Goal: Task Accomplishment & Management: Use online tool/utility

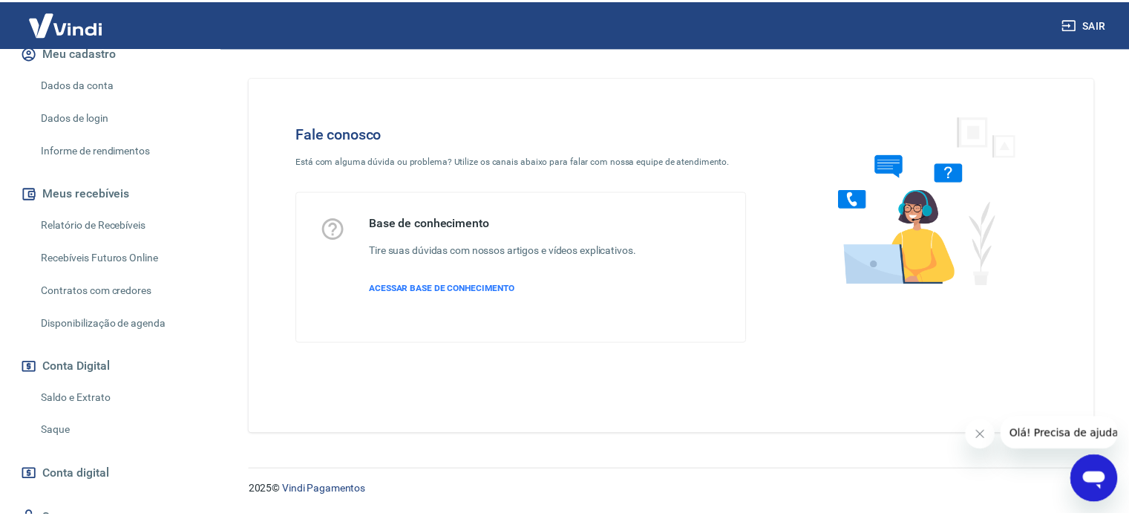
scroll to position [206, 0]
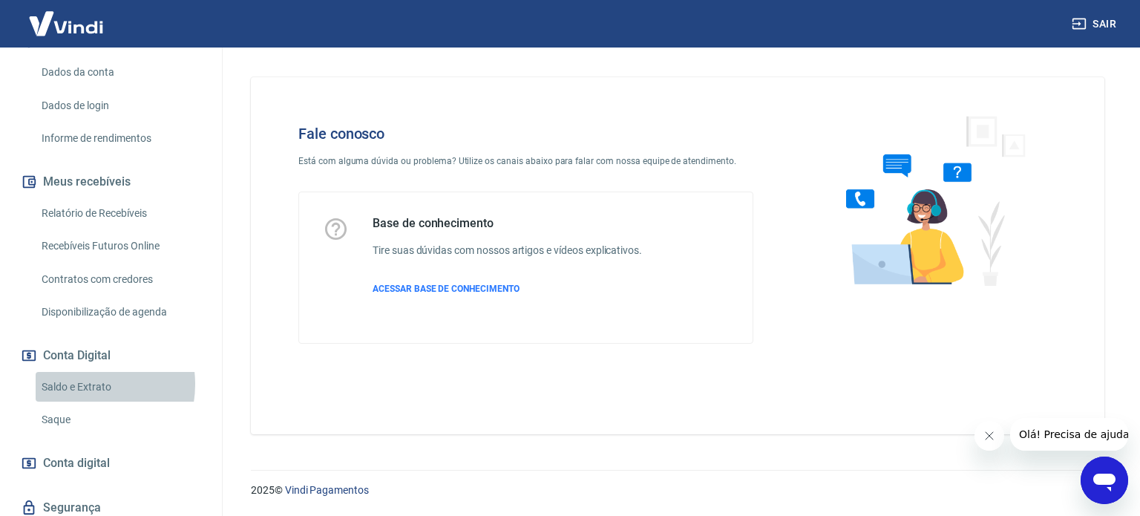
click at [87, 399] on link "Saldo e Extrato" at bounding box center [120, 387] width 168 height 30
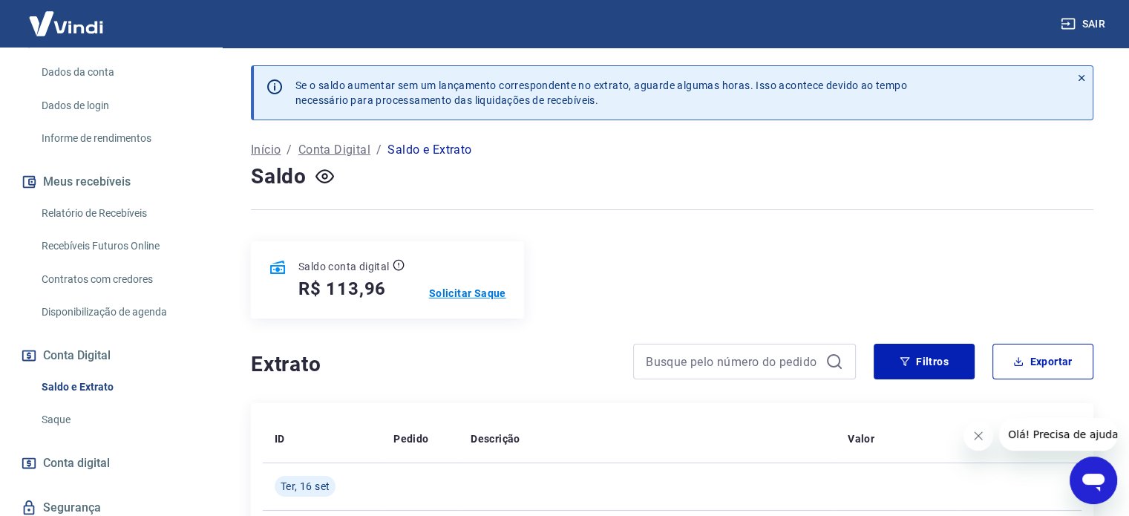
click at [434, 287] on p "Solicitar Saque" at bounding box center [467, 293] width 77 height 15
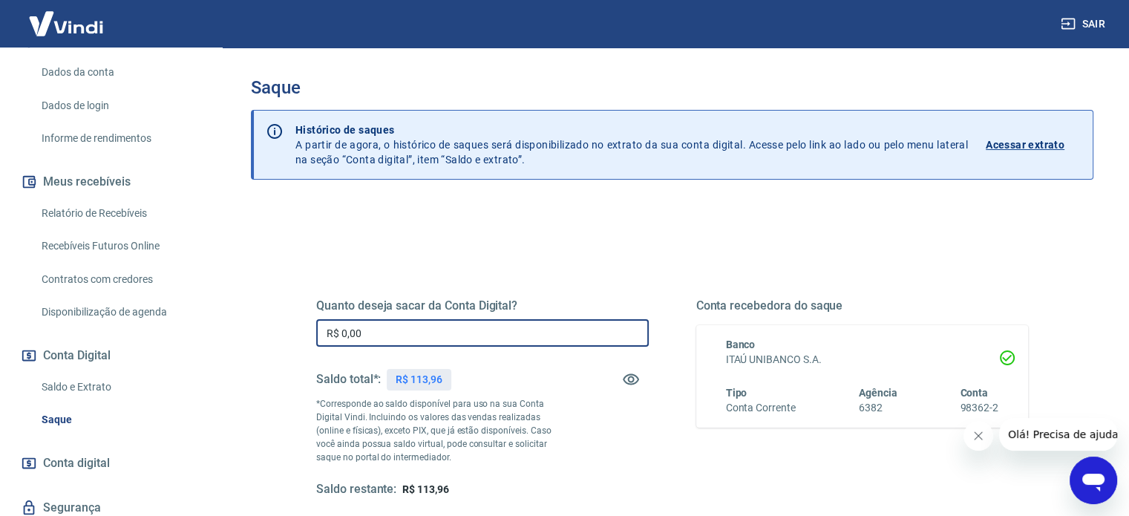
click at [380, 341] on input "R$ 0,00" at bounding box center [482, 332] width 332 height 27
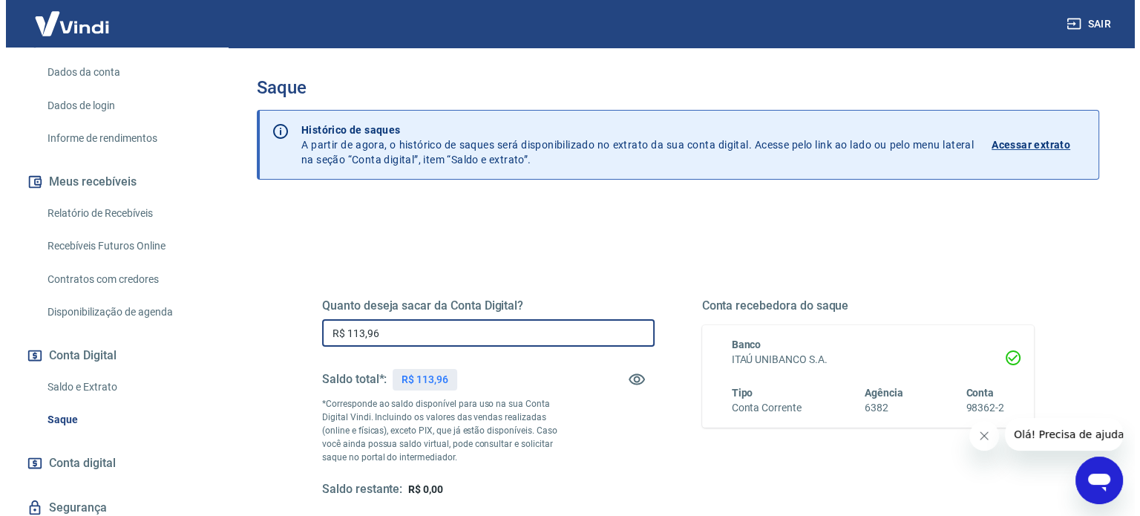
scroll to position [217, 0]
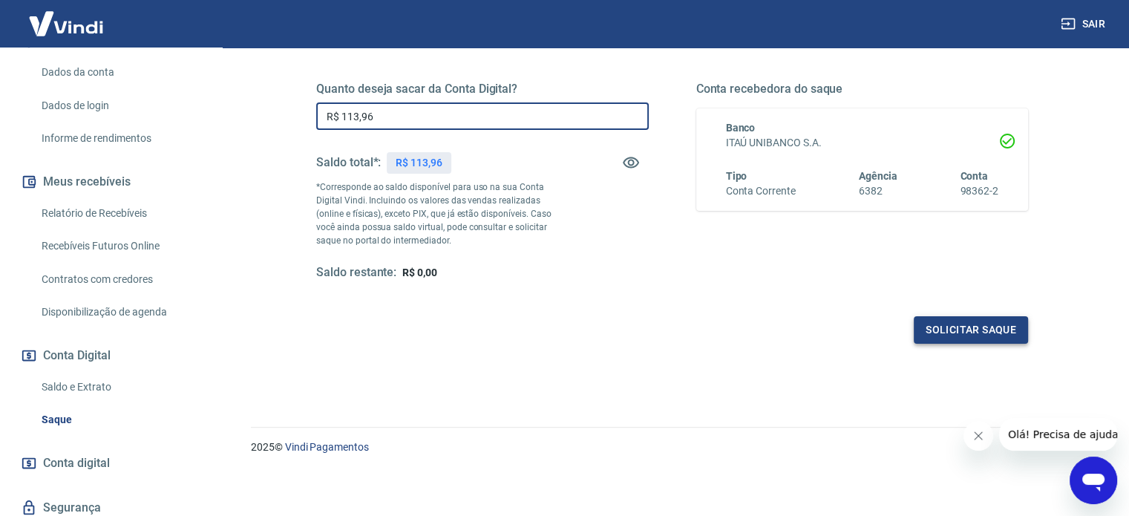
type input "R$ 113,96"
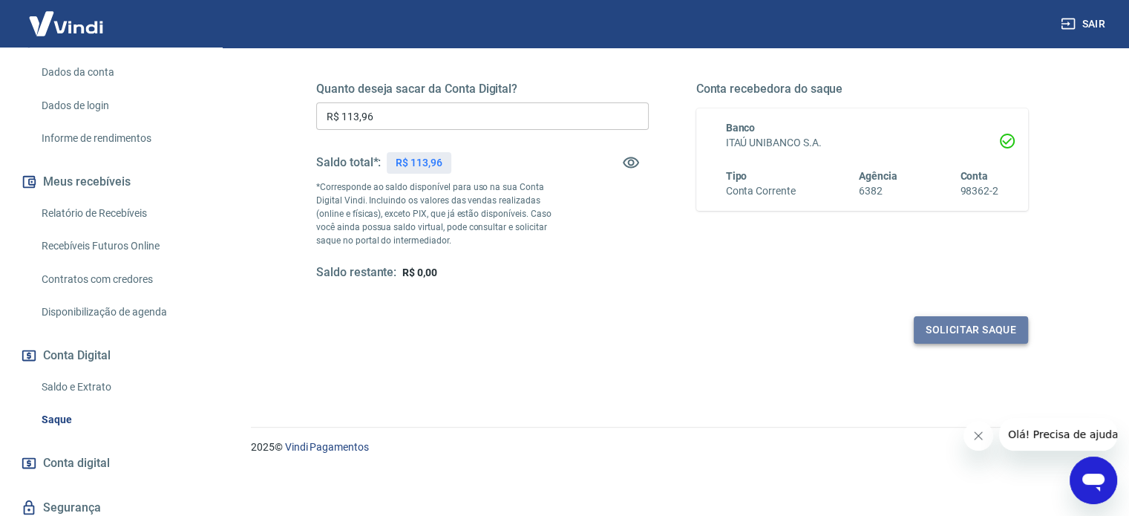
click at [933, 316] on button "Solicitar saque" at bounding box center [970, 329] width 114 height 27
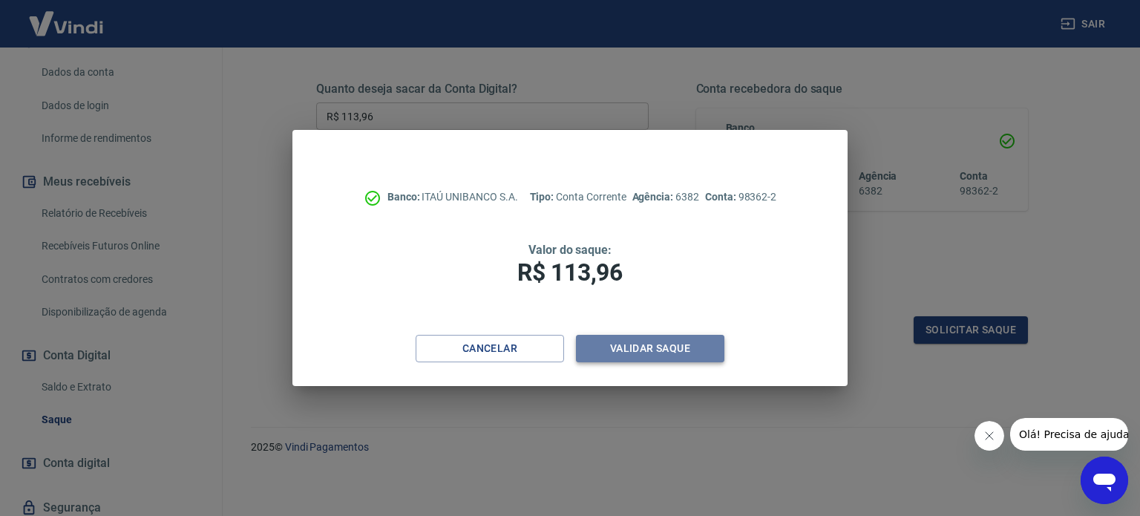
click at [672, 355] on button "Validar saque" at bounding box center [650, 348] width 148 height 27
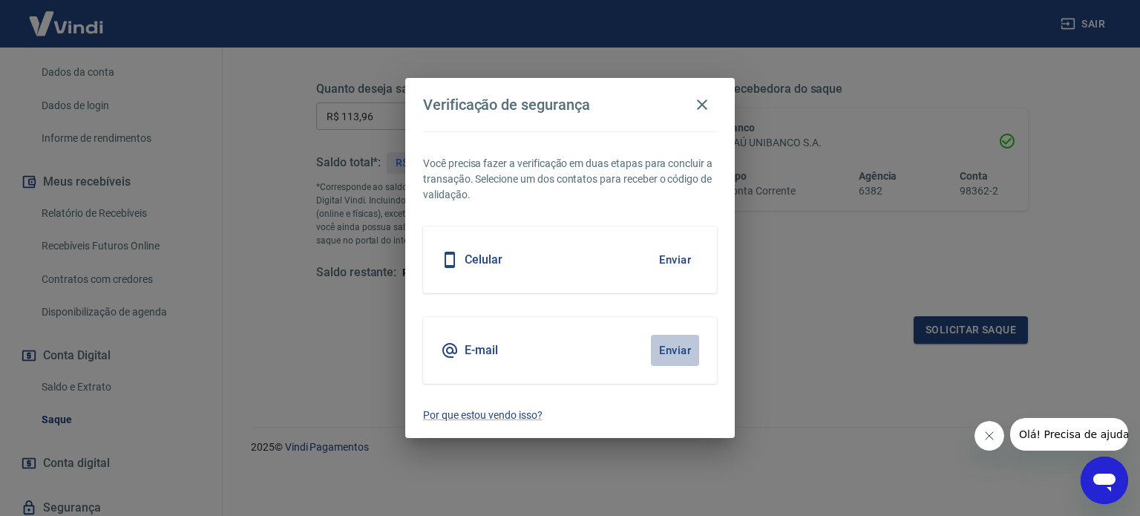
click at [653, 353] on button "Enviar" at bounding box center [675, 350] width 48 height 31
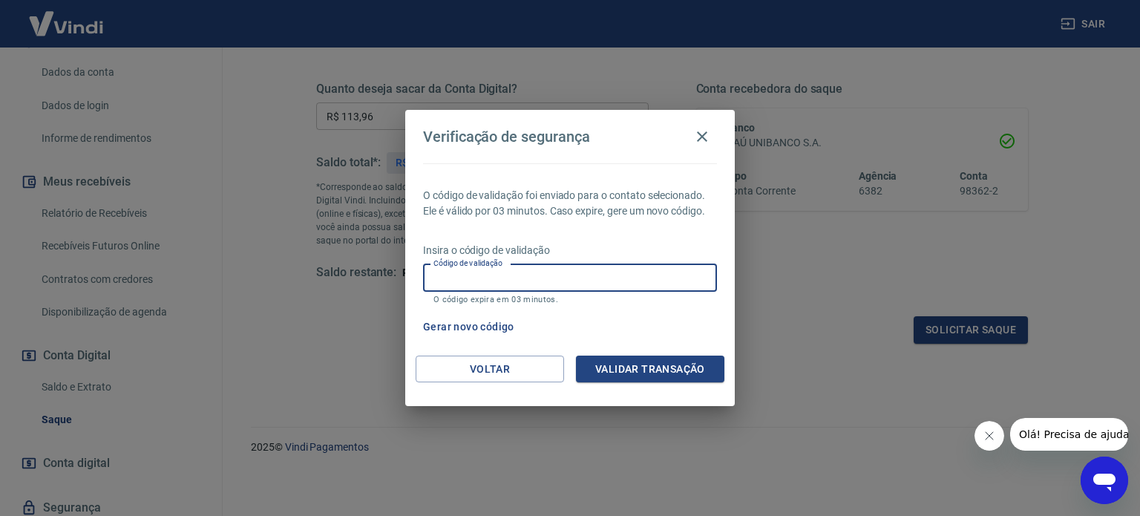
click at [516, 282] on input "Código de validação" at bounding box center [570, 277] width 294 height 27
type input "568530"
click at [639, 356] on button "Validar transação" at bounding box center [650, 368] width 148 height 27
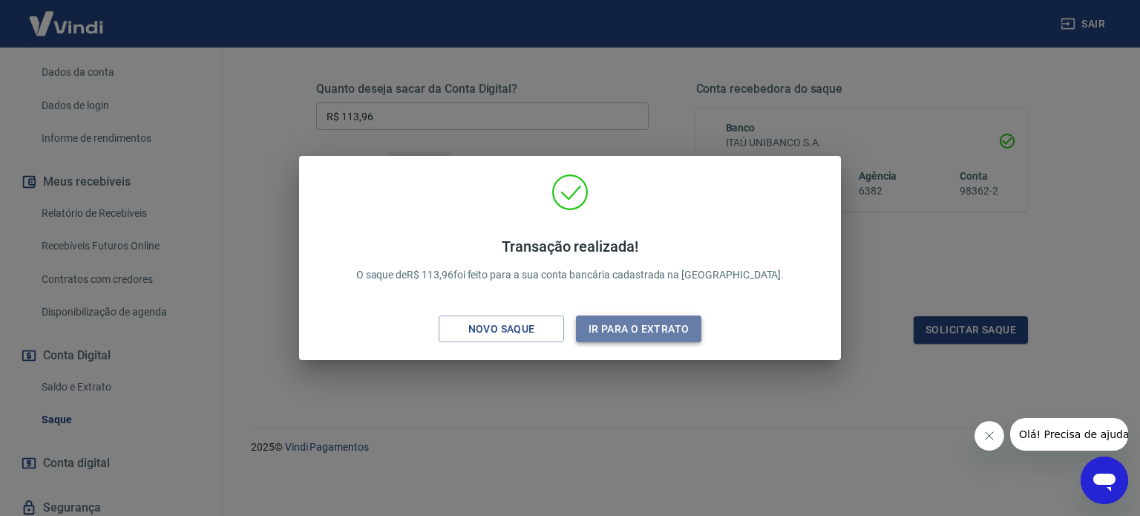
click at [617, 329] on button "Ir para o extrato" at bounding box center [638, 328] width 125 height 27
